Goal: Task Accomplishment & Management: Manage account settings

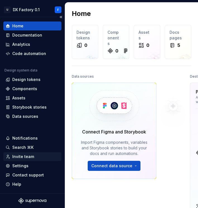
click at [20, 157] on div "Invite team" at bounding box center [23, 157] width 22 height 6
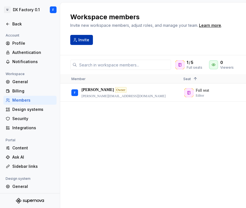
click at [81, 40] on span "Invite" at bounding box center [83, 40] width 11 height 6
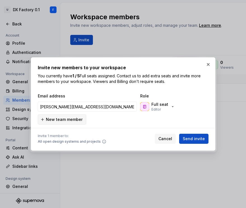
type input "[PERSON_NAME][EMAIL_ADDRESS][DOMAIN_NAME]"
click at [55, 119] on span "New team member" at bounding box center [64, 120] width 37 height 6
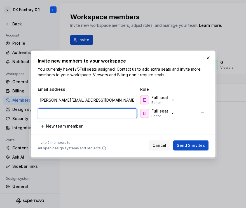
click at [51, 114] on input "email" at bounding box center [87, 114] width 99 height 10
paste input "[EMAIL_ADDRESS][DOMAIN_NAME]"
click at [67, 114] on input "[EMAIL_ADDRESS][DOMAIN_NAME]" at bounding box center [87, 114] width 99 height 10
type input "[EMAIL_ADDRESS][DOMAIN_NAME]"
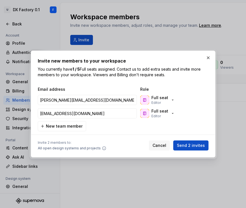
click at [121, 124] on div "Email address Role [PERSON_NAME][EMAIL_ADDRESS][DOMAIN_NAME] Full seat Editor […" at bounding box center [123, 109] width 171 height 45
click at [50, 126] on span "New team member" at bounding box center [64, 127] width 37 height 6
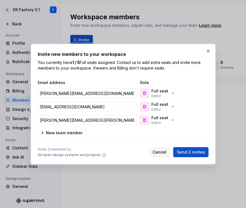
type input "[PERSON_NAME][EMAIL_ADDRESS][PERSON_NAME][DOMAIN_NAME]"
click at [102, 132] on div "Email address Role [PERSON_NAME][EMAIL_ADDRESS][DOMAIN_NAME] Full seat Editor […" at bounding box center [123, 109] width 171 height 58
click at [186, 153] on span "Send 3 invites" at bounding box center [191, 153] width 28 height 6
